Goal: Task Accomplishment & Management: Manage account settings

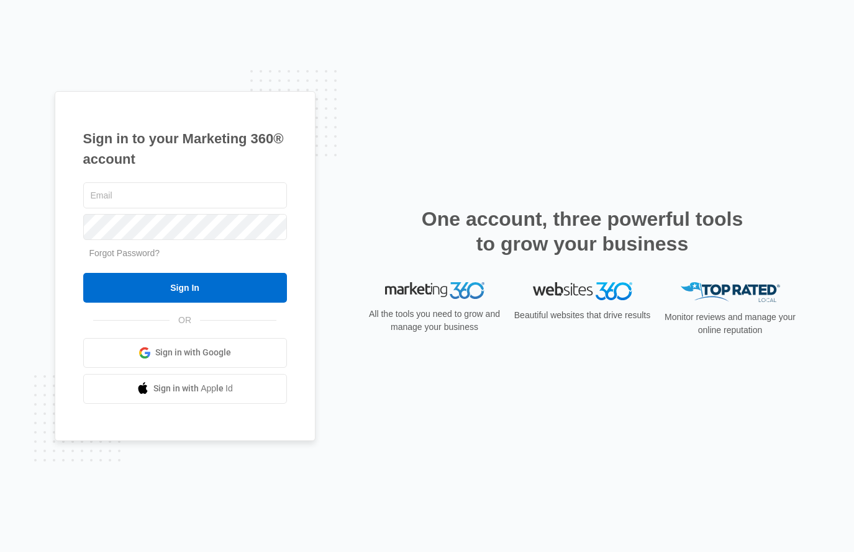
click at [212, 209] on div at bounding box center [185, 195] width 204 height 31
click at [212, 201] on input "text" at bounding box center [185, 195] width 204 height 26
type input "[EMAIL_ADDRESS][DOMAIN_NAME]"
